Goal: Information Seeking & Learning: Find specific fact

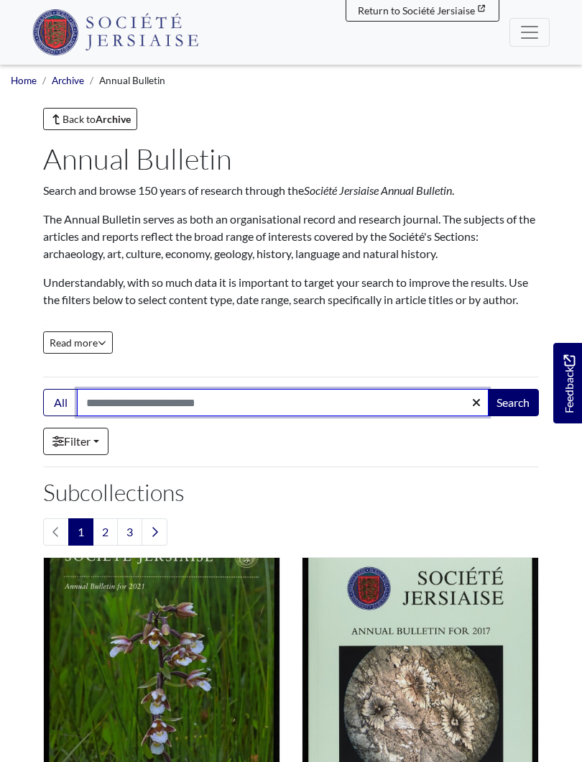
click at [198, 398] on input "Search:" at bounding box center [283, 402] width 412 height 27
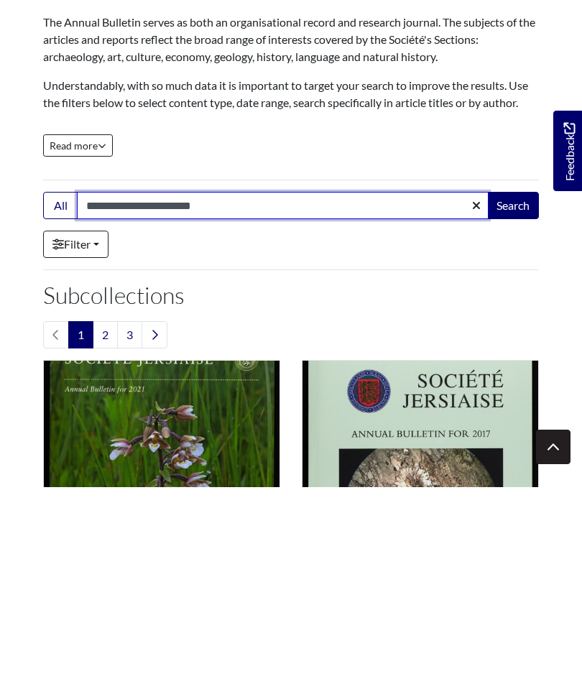
type input "**********"
click at [513, 389] on button "Search" at bounding box center [513, 402] width 52 height 27
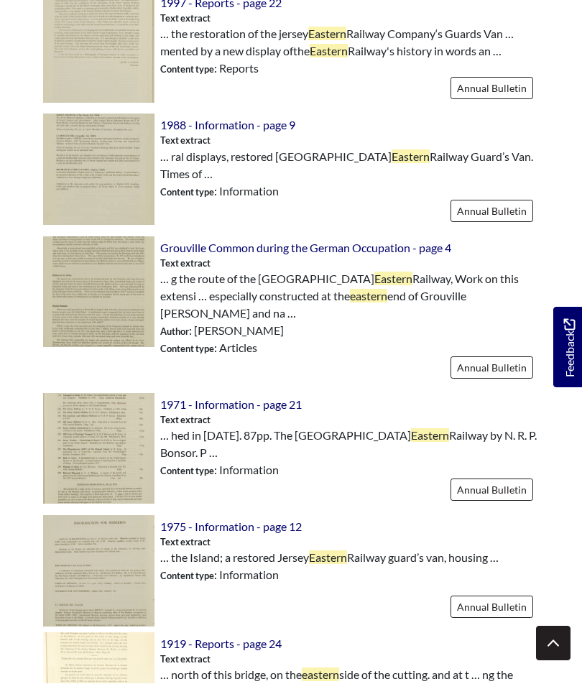
scroll to position [1808, 0]
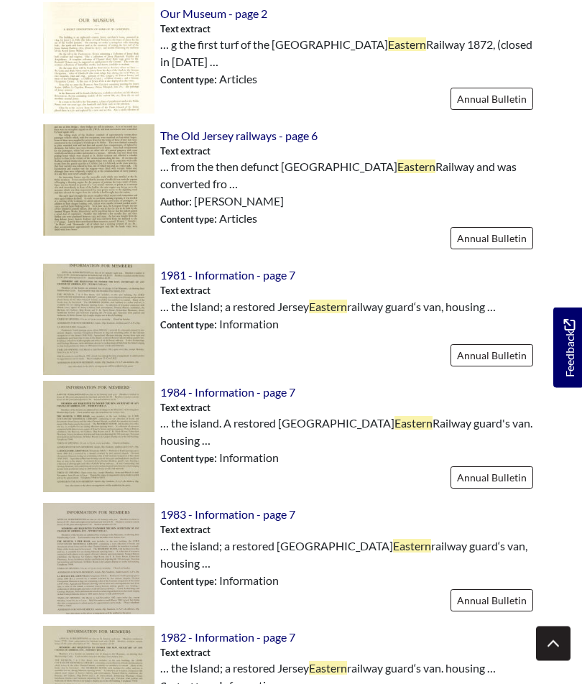
scroll to position [1689, 0]
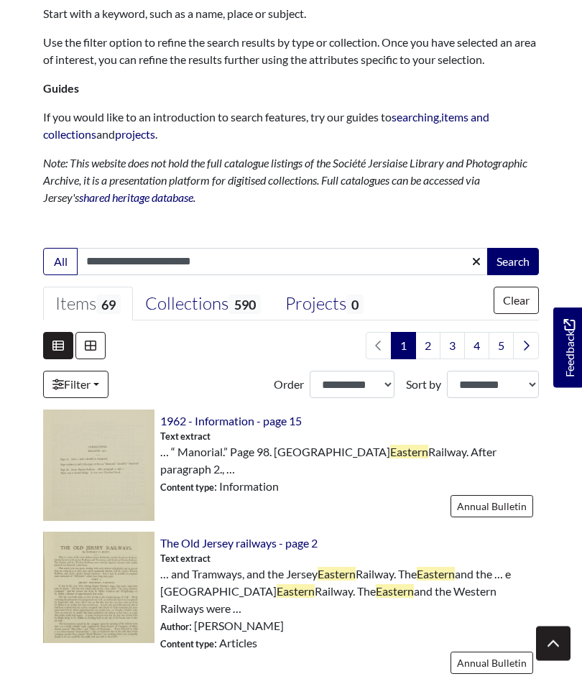
scroll to position [173, 0]
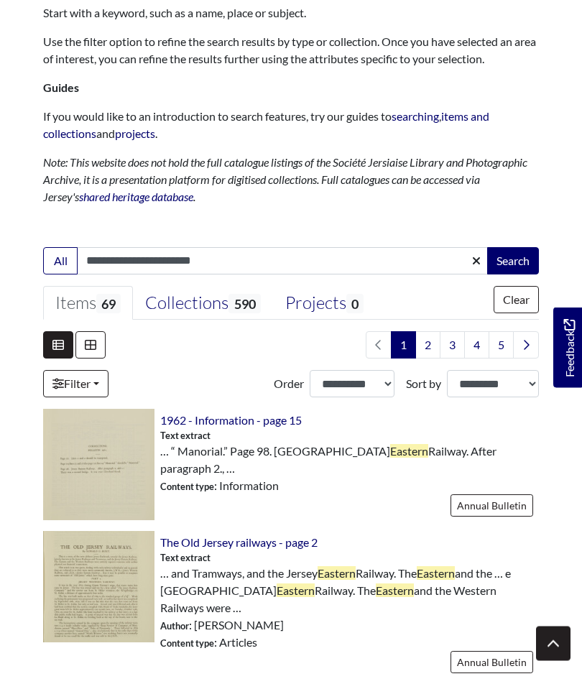
click at [238, 574] on span "… and Tramways, and the Jersey Eastern Railway. The Eastern and the … e Jersey …" at bounding box center [349, 592] width 379 height 52
click at [490, 651] on link "Annual Bulletin" at bounding box center [492, 662] width 83 height 22
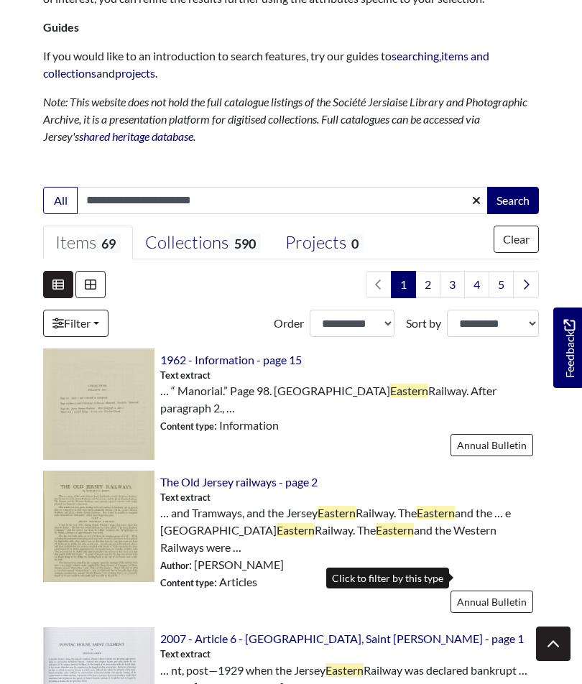
click at [221, 512] on span "… and Tramways, and the Jersey Eastern Railway. The Eastern and the … e Jersey …" at bounding box center [349, 531] width 379 height 52
click at [114, 525] on img at bounding box center [98, 526] width 111 height 111
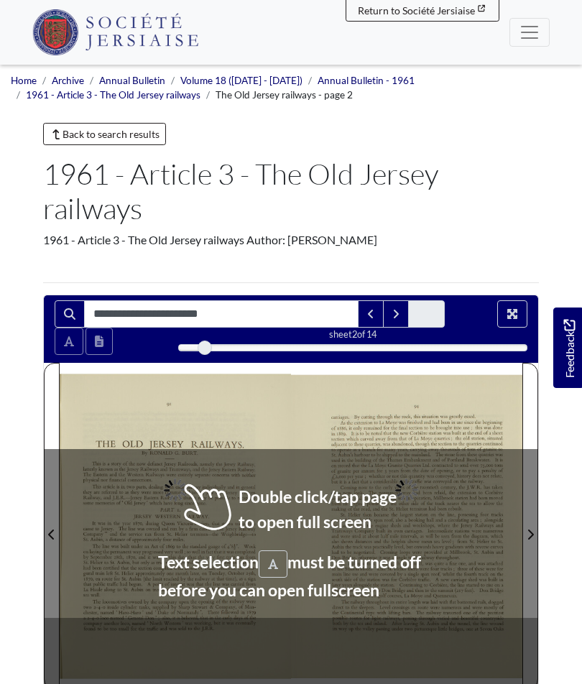
type input "**********"
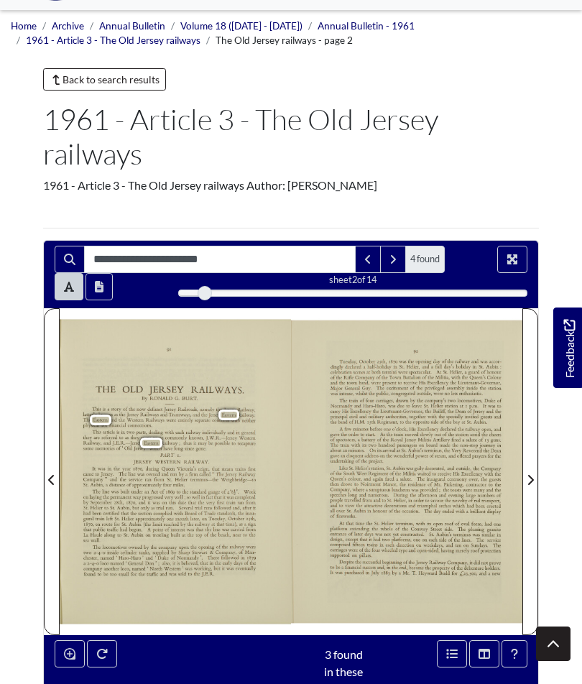
scroll to position [66, 0]
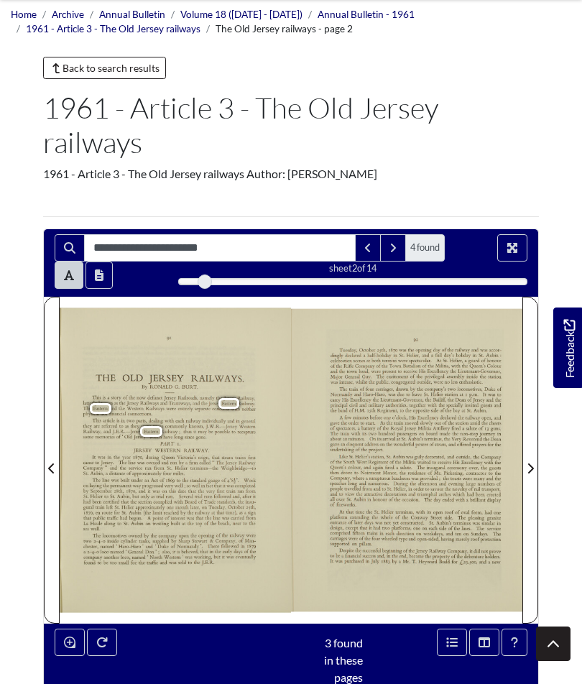
click at [208, 452] on span "RAILWAY." at bounding box center [196, 451] width 25 height 4
